Goal: Subscribe to service/newsletter

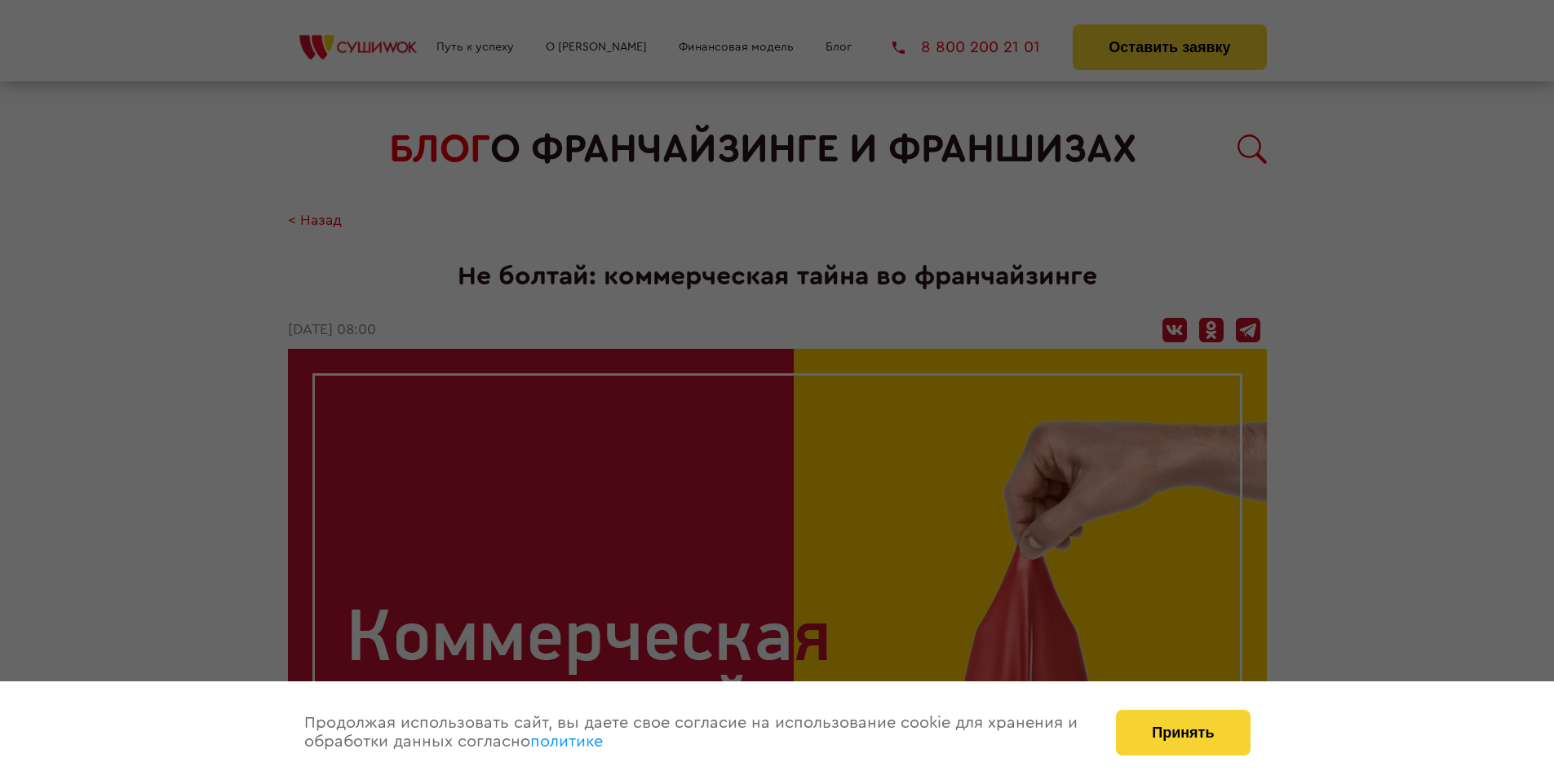
scroll to position [1793, 0]
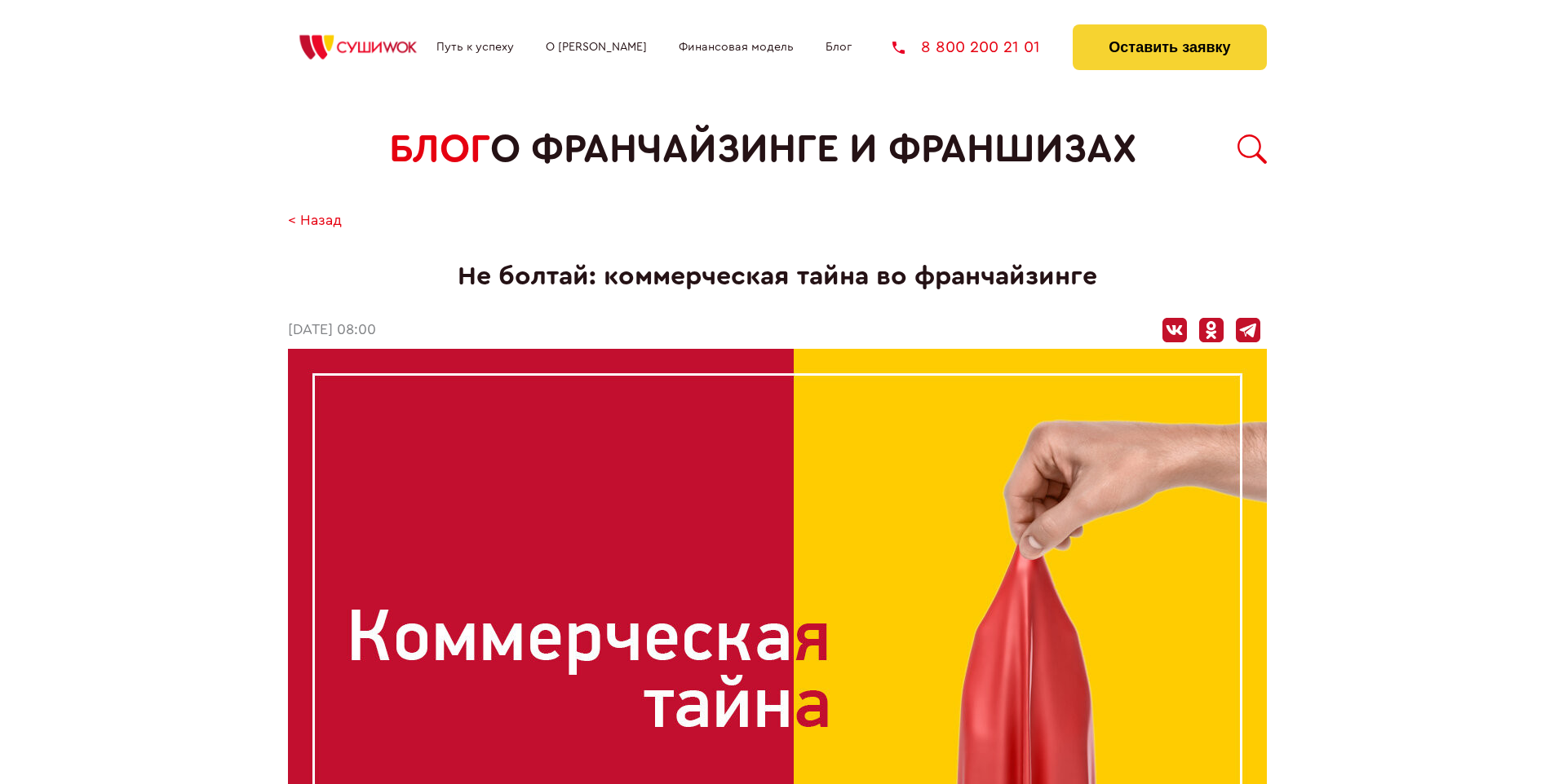
scroll to position [1556, 0]
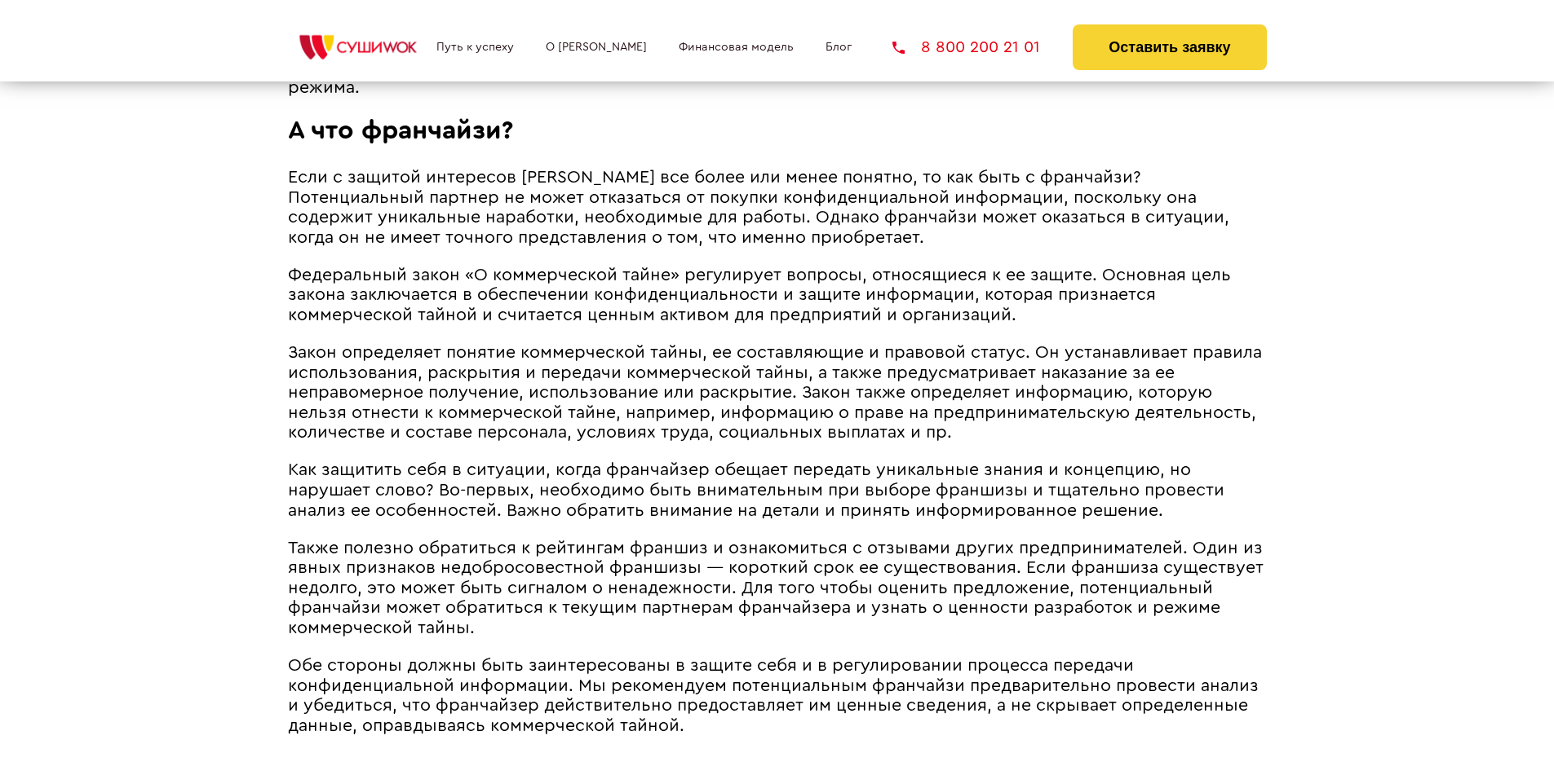
click at [771, 348] on span "Закон определяет понятие коммерческой тайны, ее составляющие и правовой статус.…" at bounding box center [775, 393] width 974 height 97
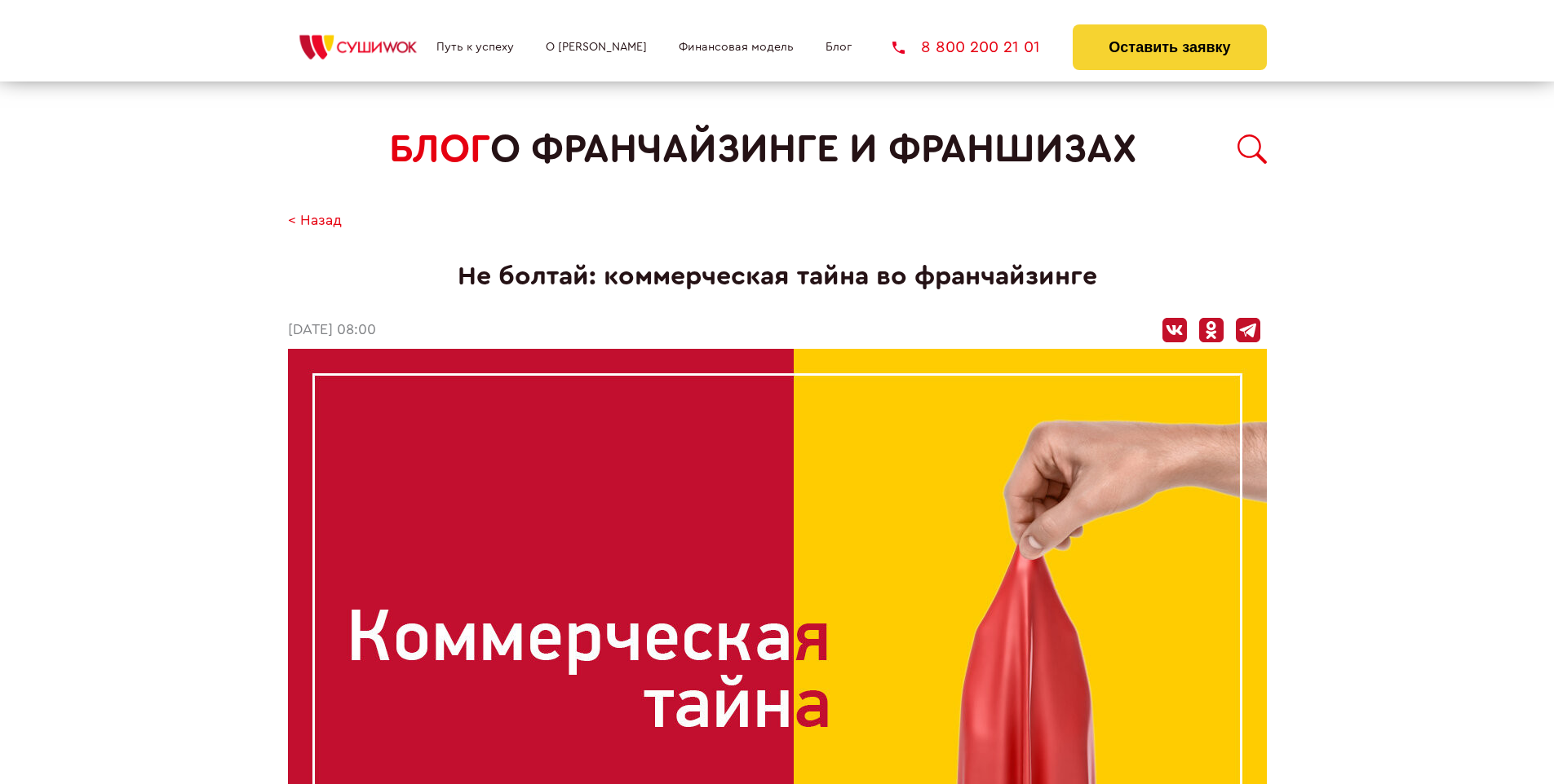
scroll to position [1793, 0]
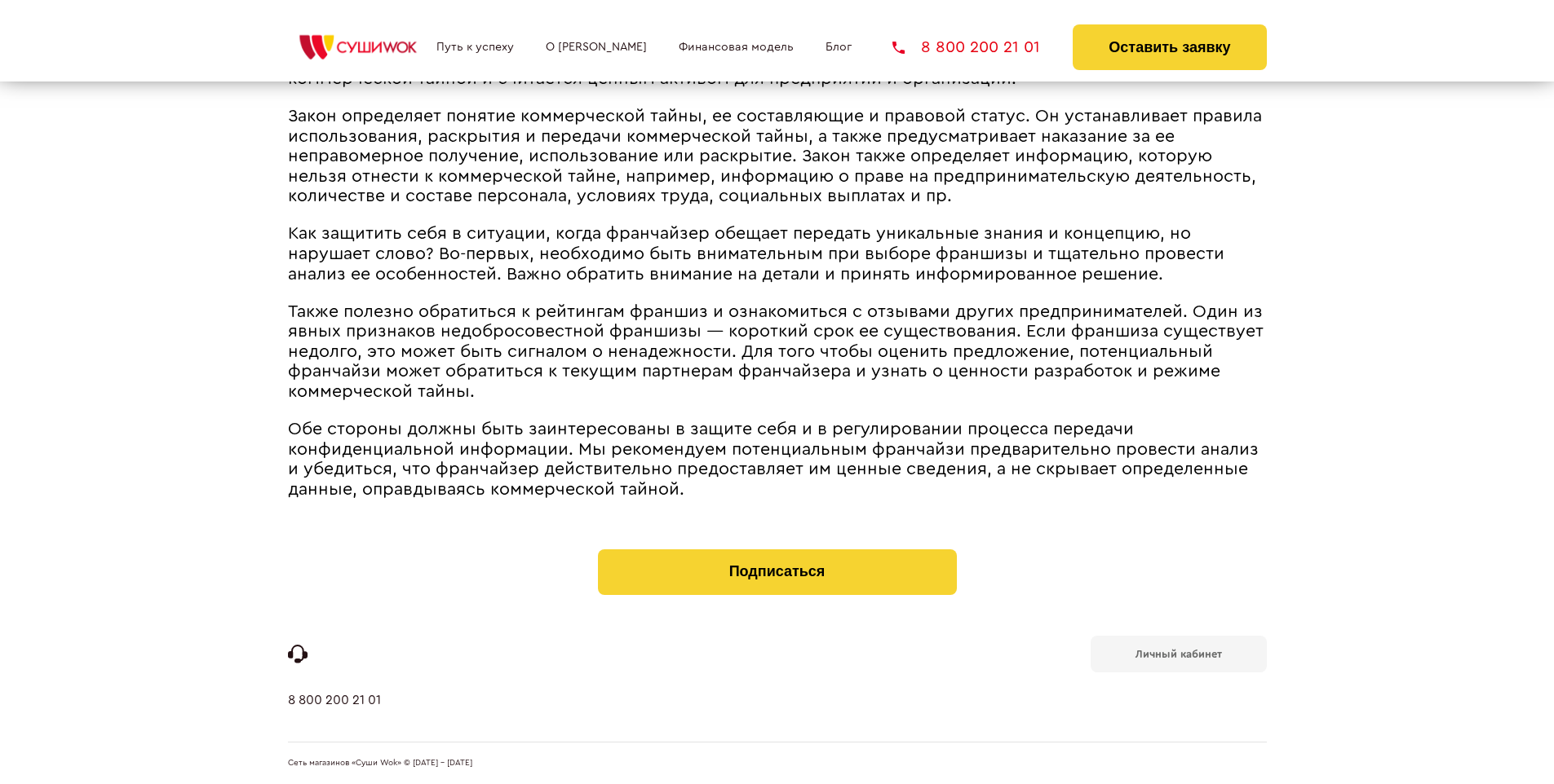
click at [1178, 652] on b "Личный кабинет" at bounding box center [1179, 654] width 87 height 10
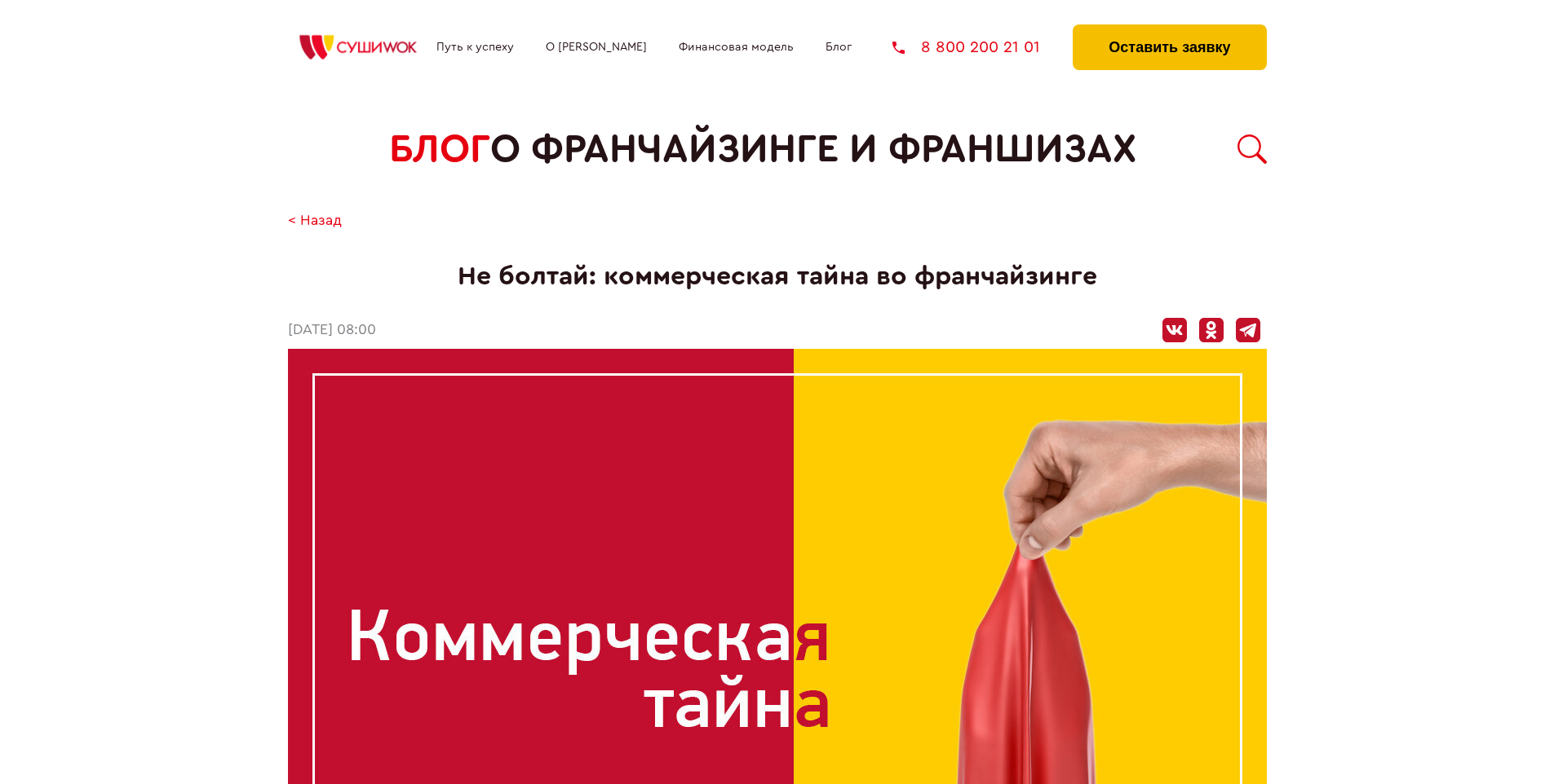
click at [1169, 29] on button "Оставить заявку" at bounding box center [1169, 47] width 193 height 46
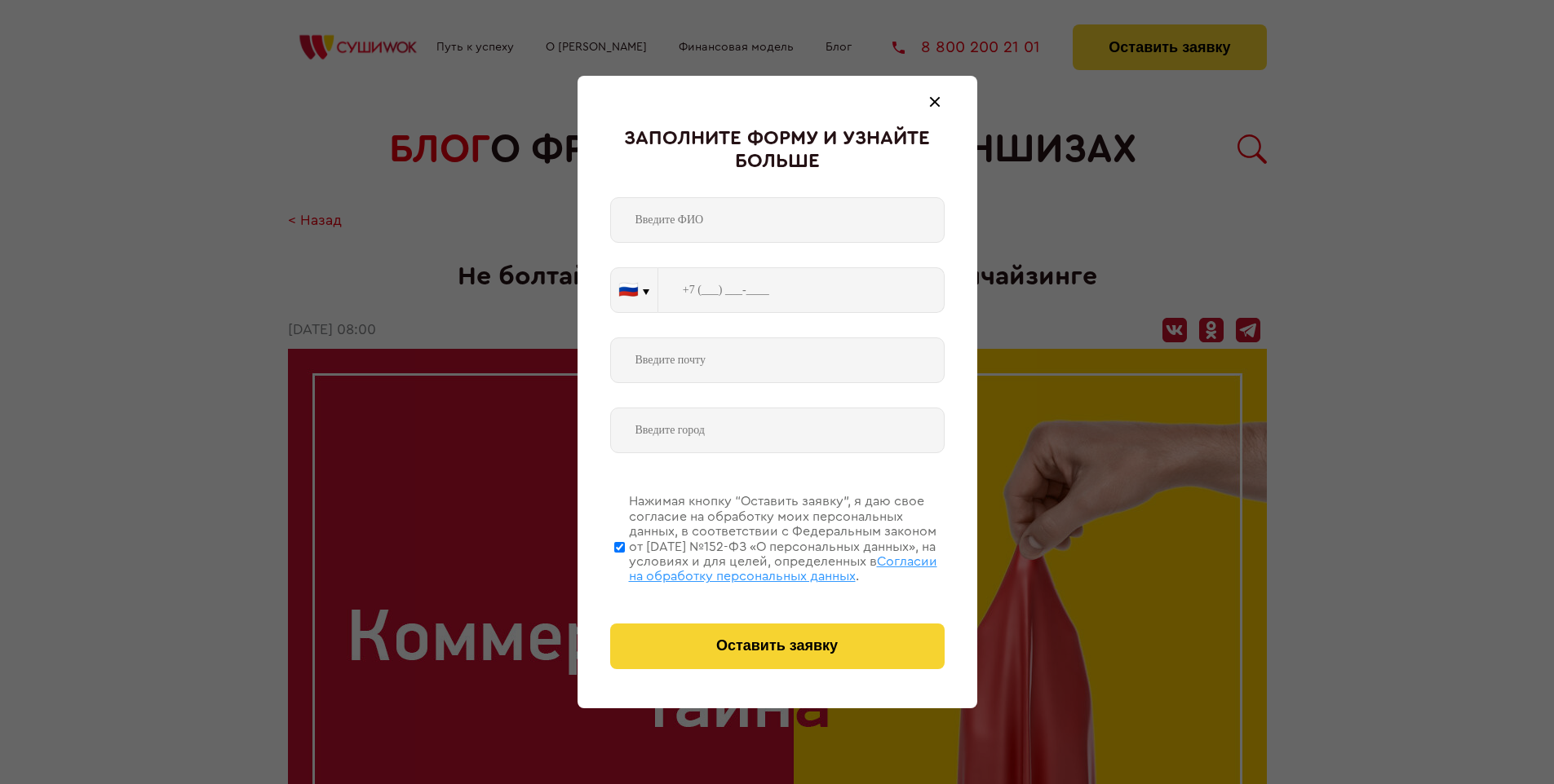
click at [757, 566] on span "Согласии на обработку персональных данных" at bounding box center [783, 569] width 308 height 28
click at [625, 566] on input "Нажимая кнопку “Оставить заявку”, я даю свое согласие на обработку моих персона…" at bounding box center [620, 547] width 10 height 130
checkbox input "false"
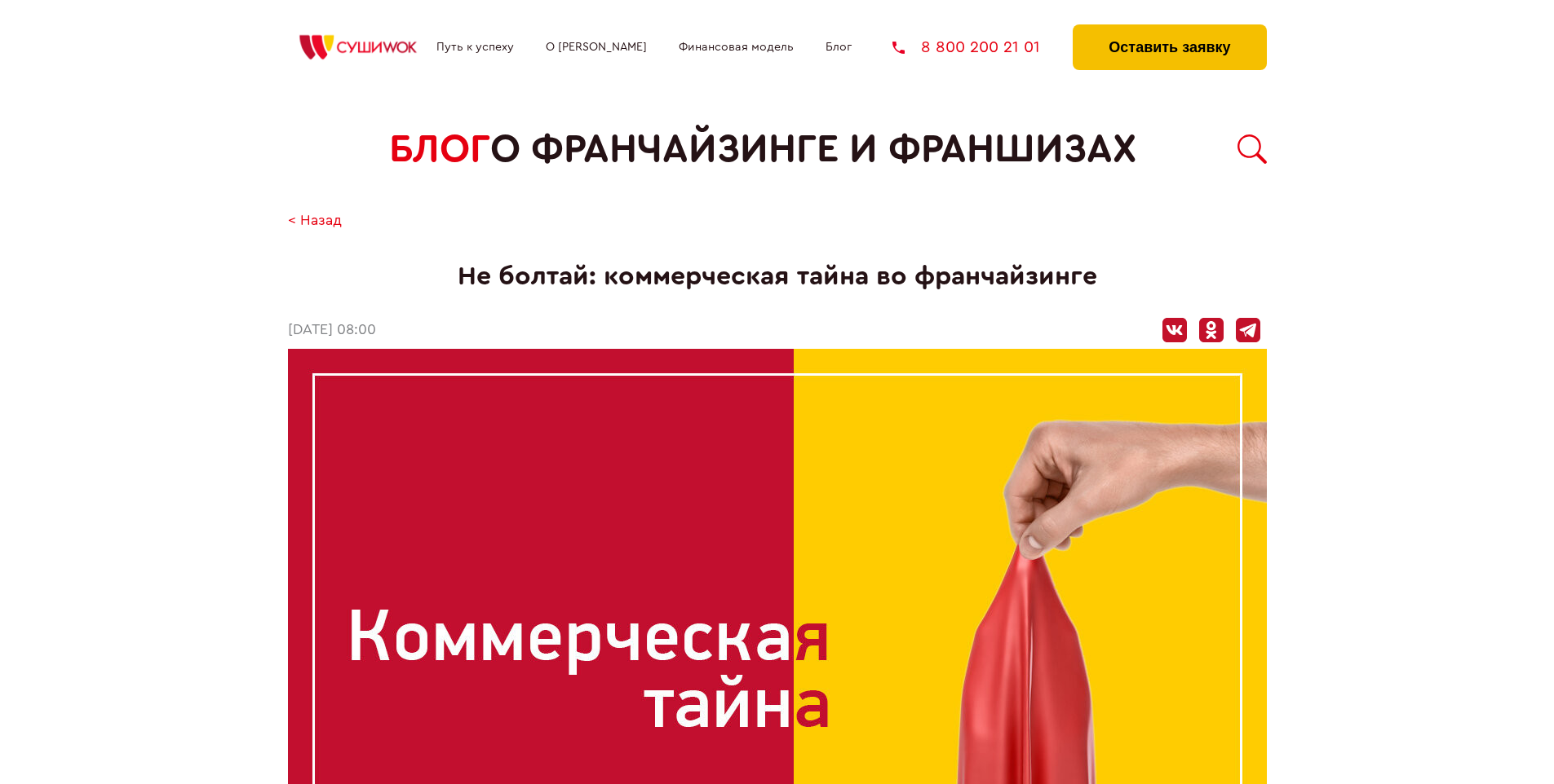
click at [1169, 29] on button "Оставить заявку" at bounding box center [1169, 47] width 193 height 46
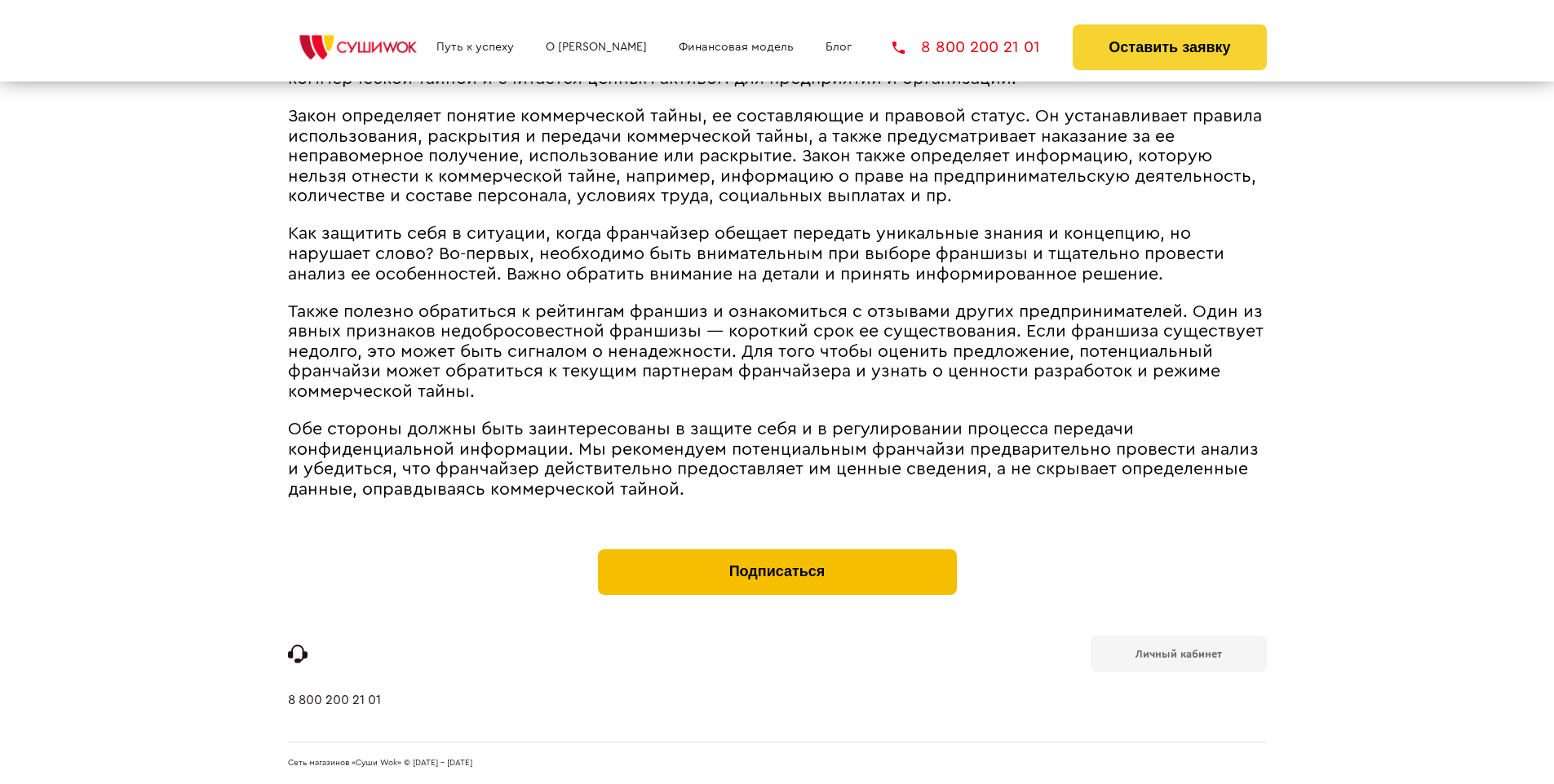
click at [777, 552] on button "Подписаться" at bounding box center [777, 572] width 359 height 46
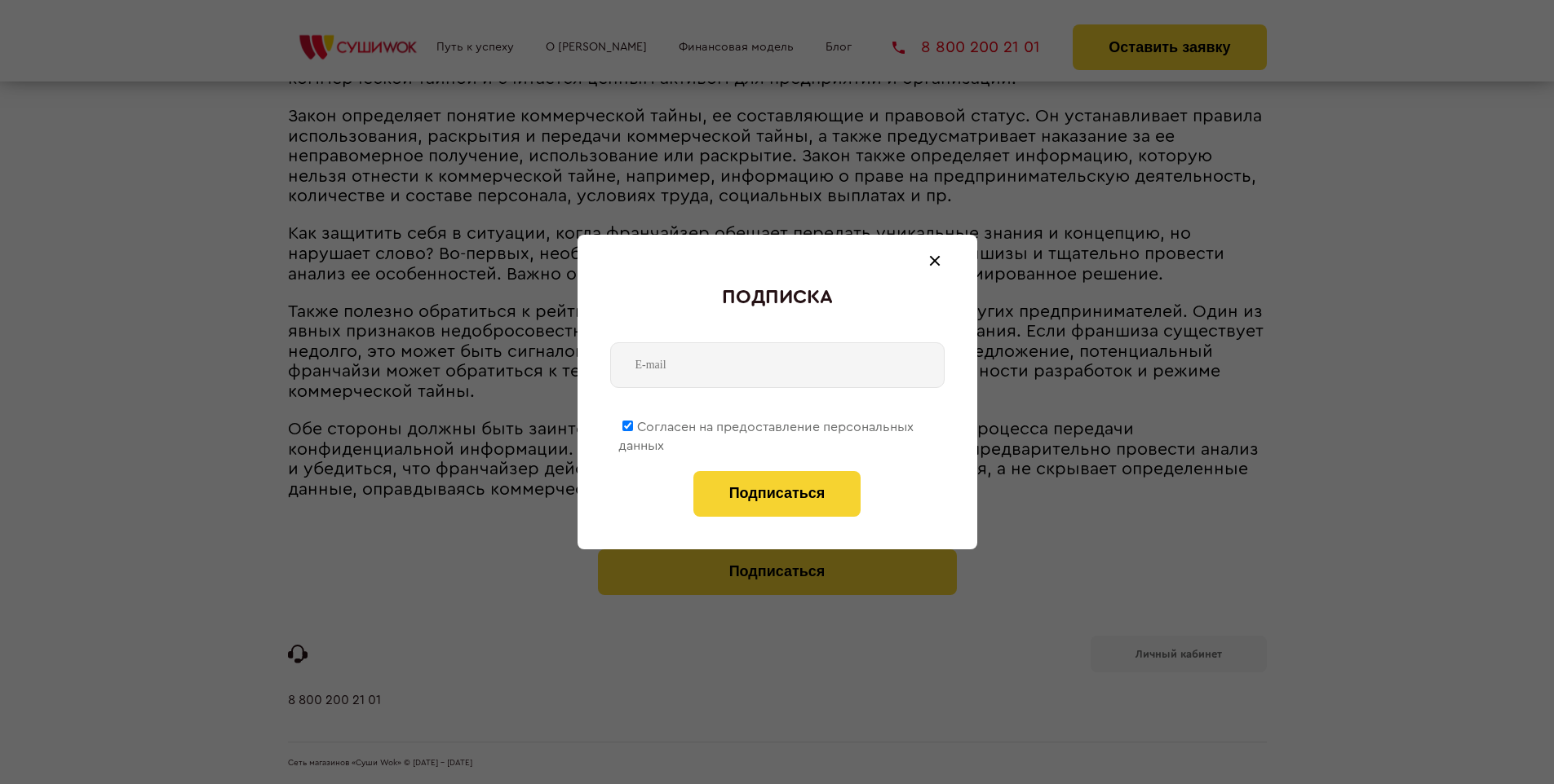
click at [767, 424] on span "Согласен на предоставление персональных данных" at bounding box center [766, 436] width 295 height 32
click at [633, 424] on input "Согласен на предоставление персональных данных" at bounding box center [627, 426] width 10 height 10
checkbox input "false"
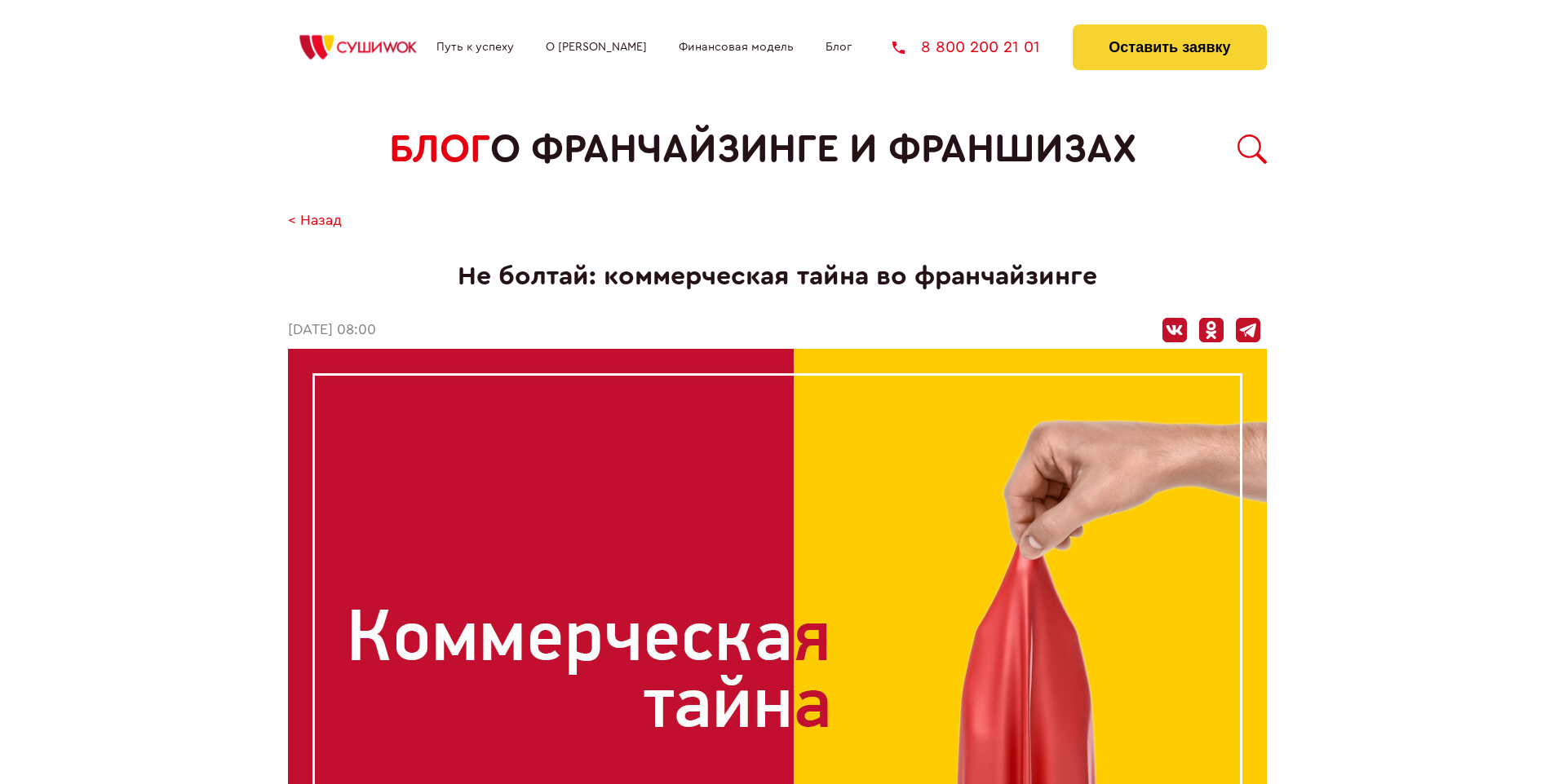
scroll to position [1793, 0]
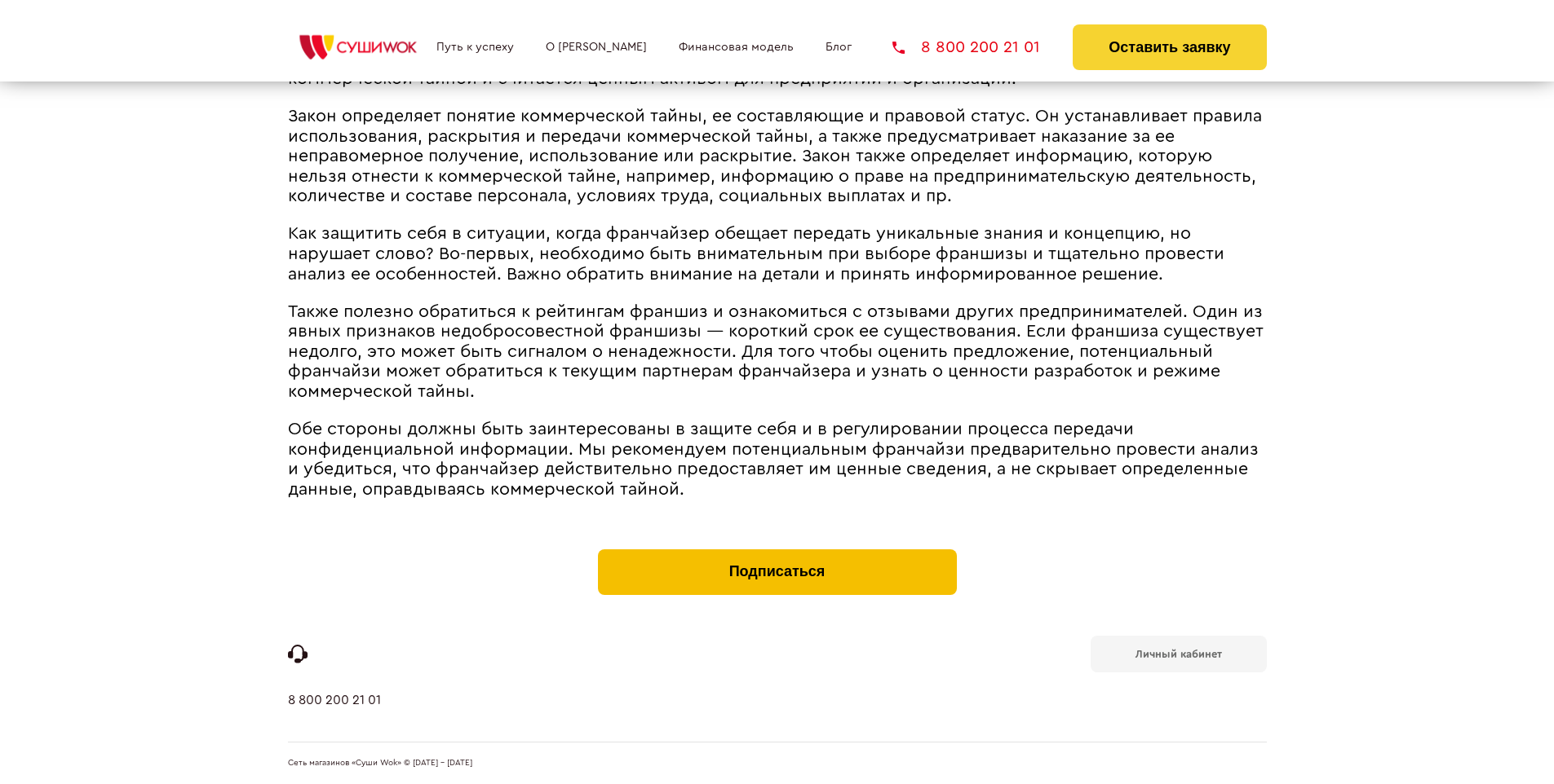
click at [777, 552] on button "Подписаться" at bounding box center [777, 572] width 359 height 46
